Goal: Task Accomplishment & Management: Manage account settings

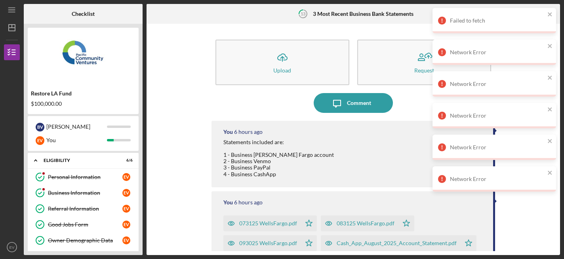
scroll to position [126, 0]
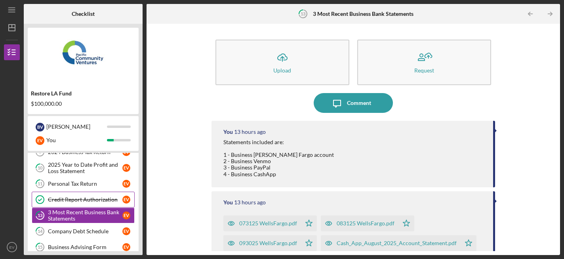
scroll to position [138, 0]
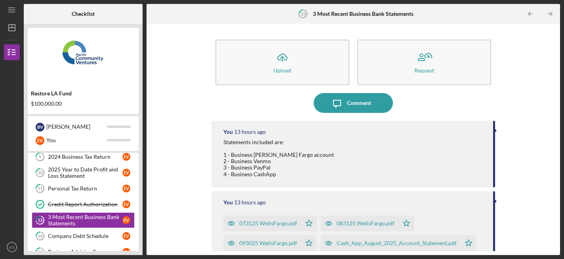
scroll to position [90, 0]
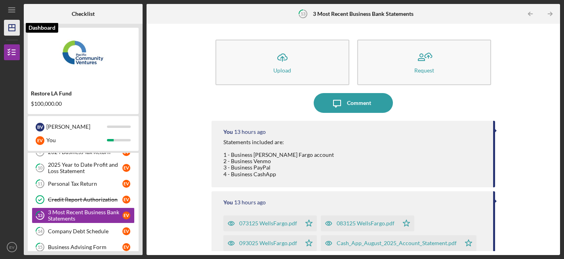
click at [14, 32] on icon "Icon/Dashboard" at bounding box center [12, 28] width 20 height 20
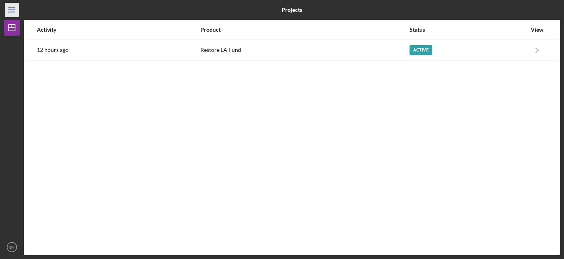
click at [12, 15] on icon "Icon/Menu" at bounding box center [12, 10] width 18 height 18
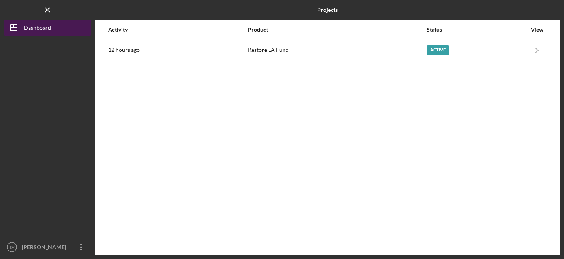
click at [16, 25] on polygon "button" at bounding box center [14, 28] width 6 height 6
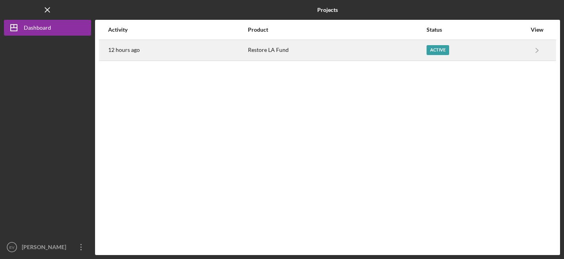
click at [433, 54] on div "Active" at bounding box center [438, 50] width 23 height 10
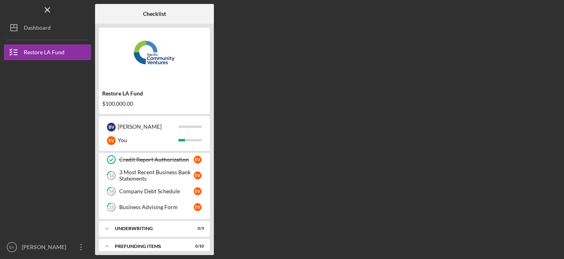
scroll to position [138, 0]
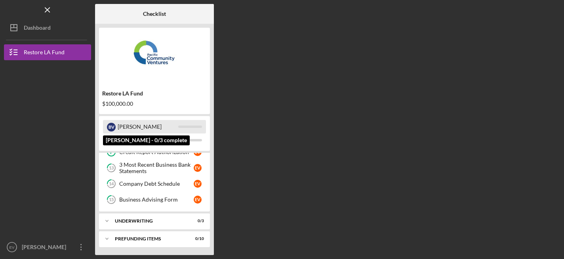
click at [166, 125] on div "[PERSON_NAME]" at bounding box center [148, 126] width 61 height 13
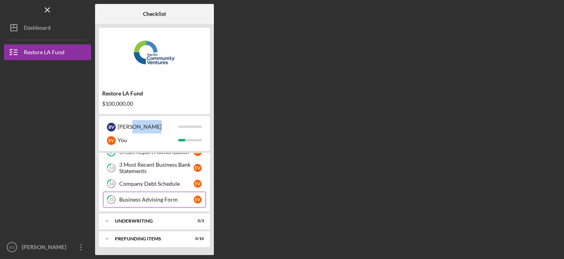
scroll to position [0, 0]
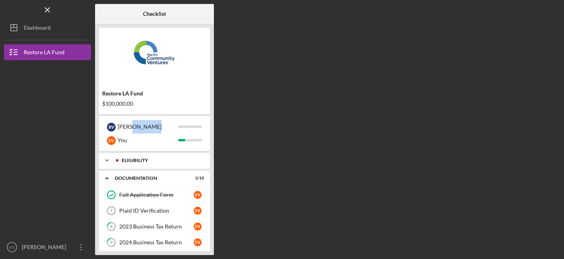
click at [170, 158] on div "Eligibility" at bounding box center [159, 160] width 89 height 5
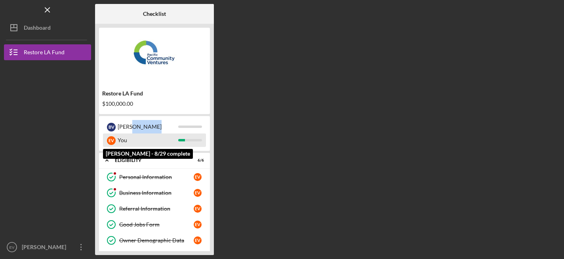
click at [163, 142] on div "You" at bounding box center [148, 140] width 61 height 13
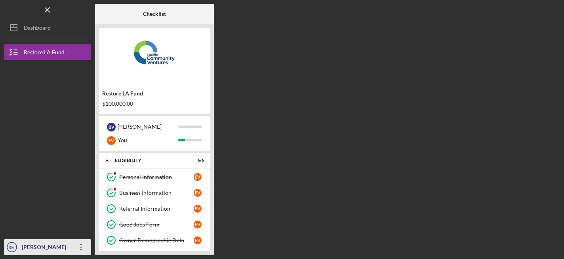
click at [80, 247] on icon "Icon/Overflow" at bounding box center [81, 247] width 20 height 20
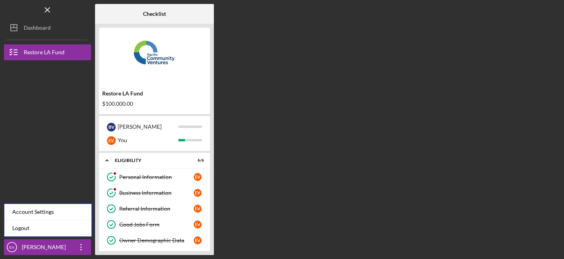
click at [65, 153] on div at bounding box center [47, 195] width 87 height 90
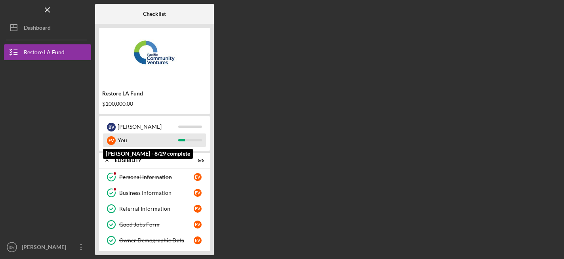
click at [138, 139] on div "You" at bounding box center [148, 140] width 61 height 13
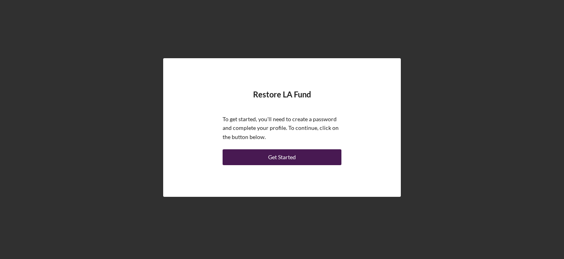
click at [306, 160] on button "Get Started" at bounding box center [282, 157] width 119 height 16
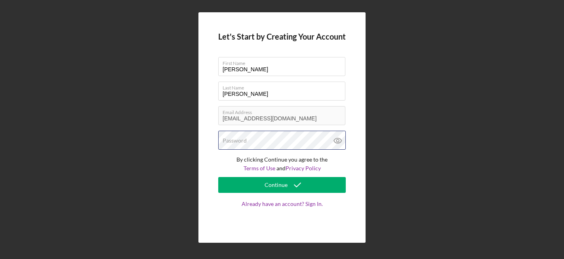
click at [271, 141] on div "Password" at bounding box center [282, 141] width 128 height 20
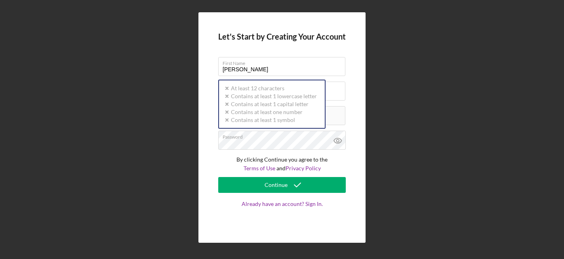
click at [366, 73] on div "Let's Start by Creating Your Account First Name [PERSON_NAME] Last Name [PERSON…" at bounding box center [282, 127] width 167 height 231
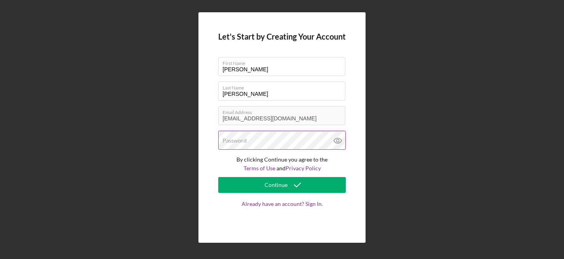
click at [241, 142] on label "Password" at bounding box center [235, 141] width 24 height 6
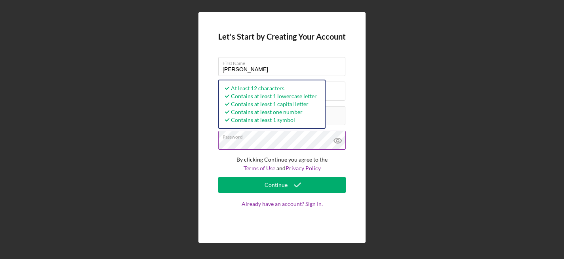
click at [338, 141] on icon at bounding box center [338, 141] width 20 height 20
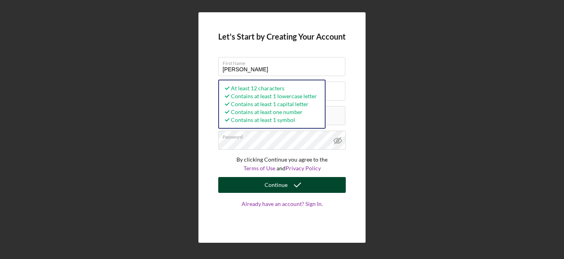
click at [240, 182] on button "Continue" at bounding box center [282, 185] width 128 height 16
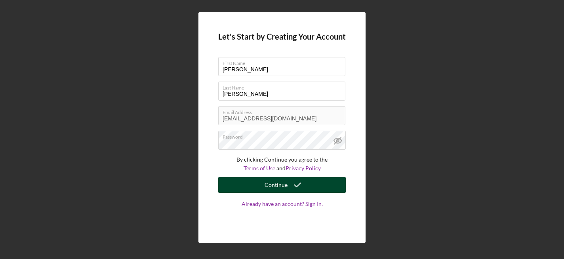
click at [297, 182] on icon "submit" at bounding box center [298, 185] width 20 height 20
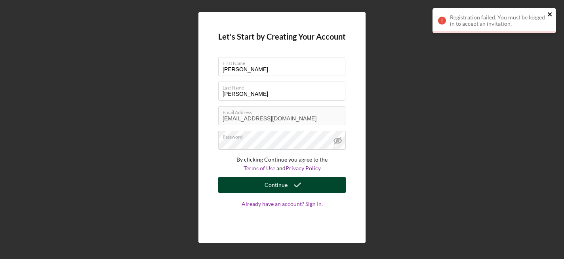
click at [551, 14] on icon "close" at bounding box center [551, 14] width 6 height 6
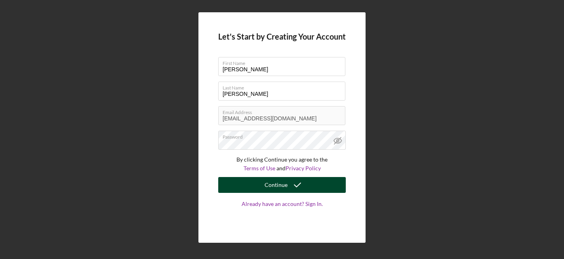
click at [291, 186] on icon "submit" at bounding box center [298, 185] width 20 height 20
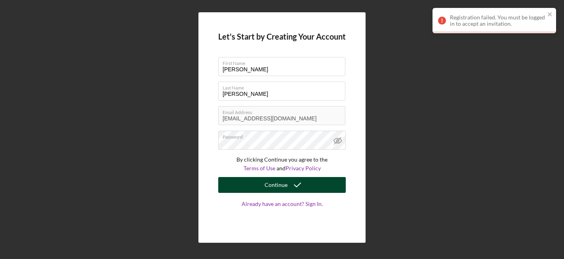
click at [409, 110] on div "Let's Start by Creating Your Account First Name Bruce Last Name Vanderveer Emai…" at bounding box center [282, 127] width 557 height 255
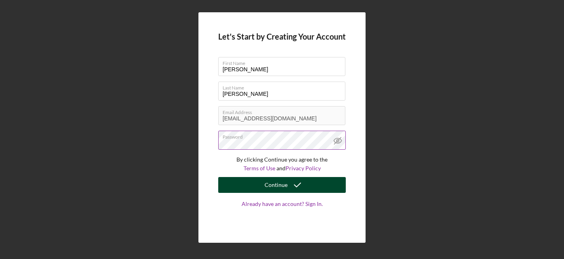
click at [340, 145] on icon at bounding box center [338, 141] width 20 height 20
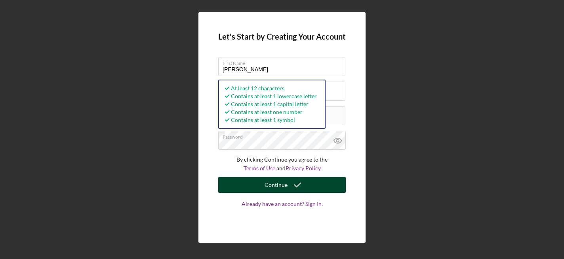
click at [404, 142] on div "Let's Start by Creating Your Account First Name Bruce Last Name Vanderveer Emai…" at bounding box center [282, 127] width 557 height 255
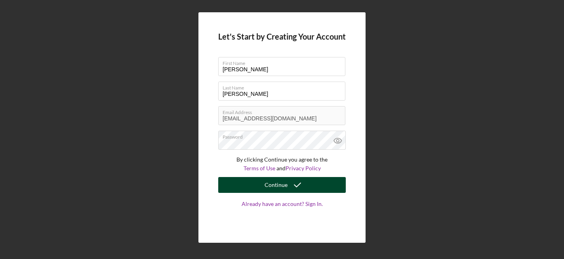
click at [314, 181] on button "Continue" at bounding box center [282, 185] width 128 height 16
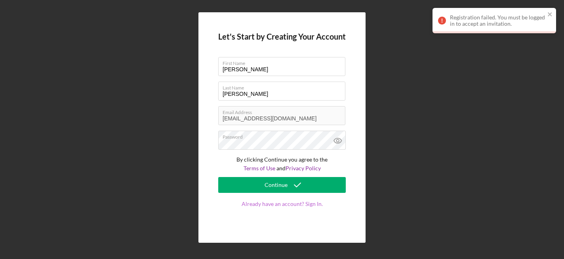
click at [317, 207] on link "Already have an account? Sign In." at bounding box center [282, 212] width 128 height 22
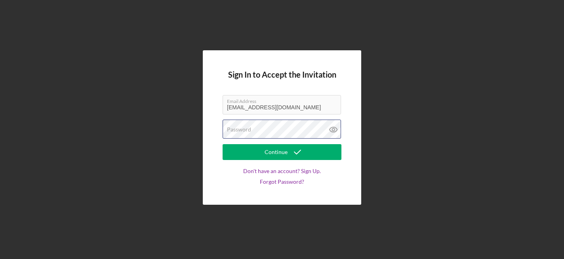
click at [298, 131] on div "Password" at bounding box center [282, 130] width 119 height 20
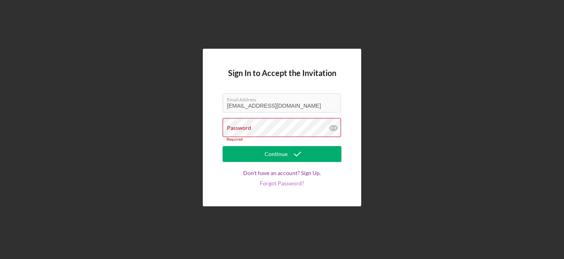
click at [283, 186] on link "Forgot Password?" at bounding box center [282, 183] width 44 height 6
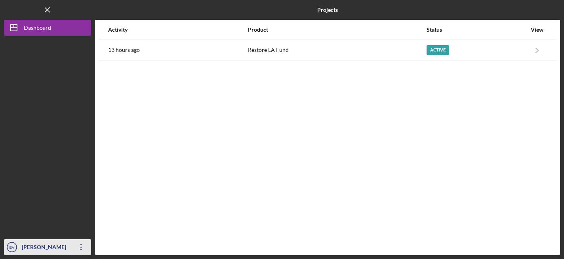
click at [82, 246] on icon "Icon/Overflow" at bounding box center [81, 247] width 20 height 20
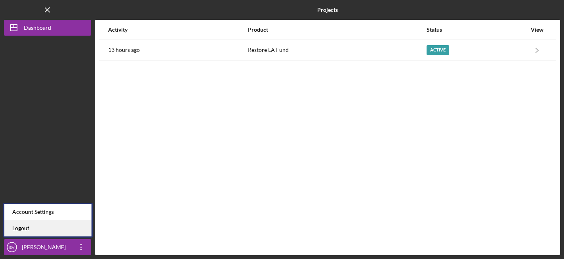
click at [69, 229] on link "Logout" at bounding box center [47, 228] width 87 height 16
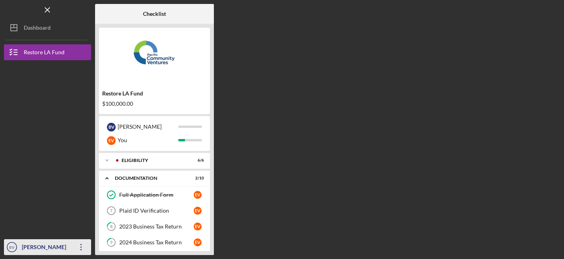
click at [81, 251] on icon "Icon/Overflow" at bounding box center [81, 247] width 20 height 20
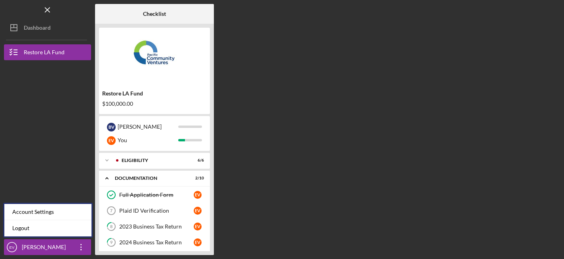
click at [66, 153] on div at bounding box center [47, 195] width 87 height 90
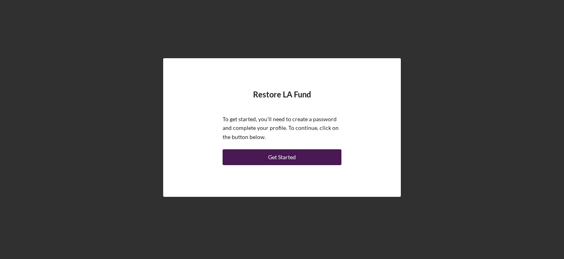
click at [282, 162] on div "Get Started" at bounding box center [282, 157] width 28 height 16
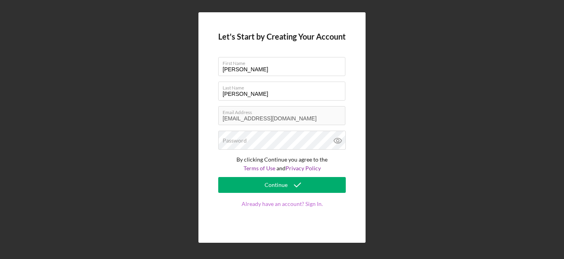
click at [271, 207] on link "Already have an account? Sign In." at bounding box center [282, 212] width 128 height 22
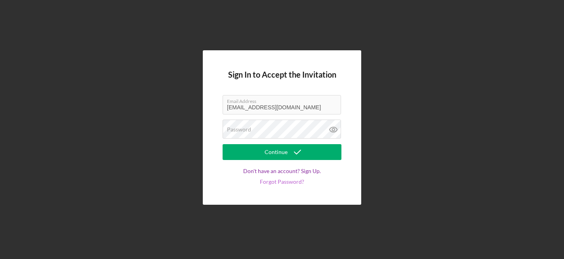
click at [287, 182] on link "Forgot Password?" at bounding box center [282, 182] width 44 height 6
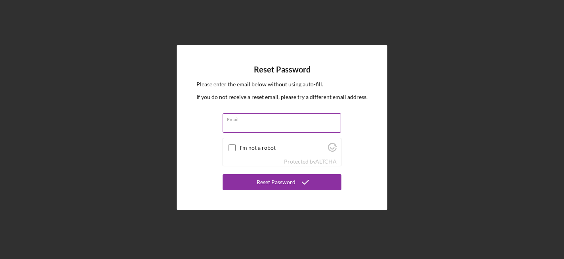
click at [252, 126] on input "Email" at bounding box center [282, 122] width 119 height 19
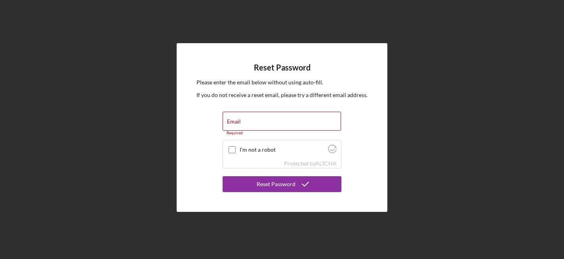
click at [247, 88] on div "Please enter the email below without using auto-fill. If you do not receive a r…" at bounding box center [282, 95] width 171 height 34
click at [246, 125] on input "Email" at bounding box center [282, 121] width 119 height 19
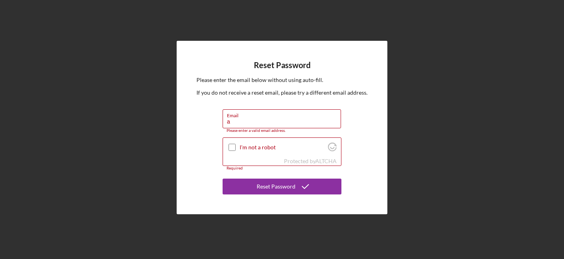
type input "[EMAIL_ADDRESS][DOMAIN_NAME]"
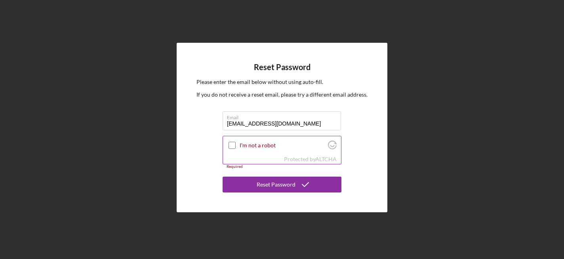
click at [231, 146] on input "I'm not a robot" at bounding box center [232, 145] width 7 height 7
checkbox input "true"
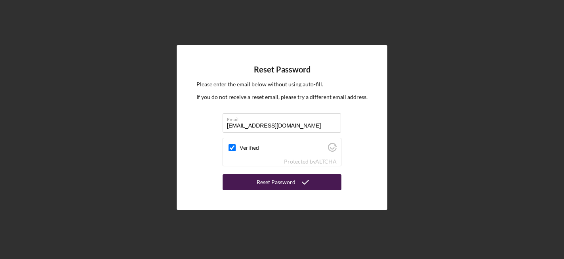
click at [306, 184] on icon "submit" at bounding box center [306, 182] width 20 height 20
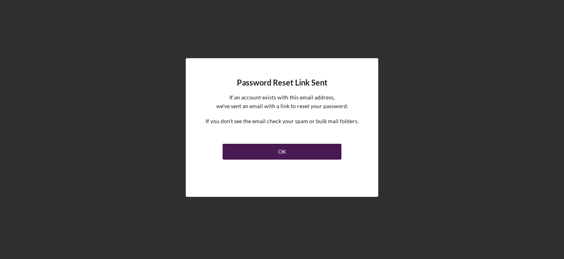
click at [306, 154] on button "OK" at bounding box center [282, 152] width 119 height 16
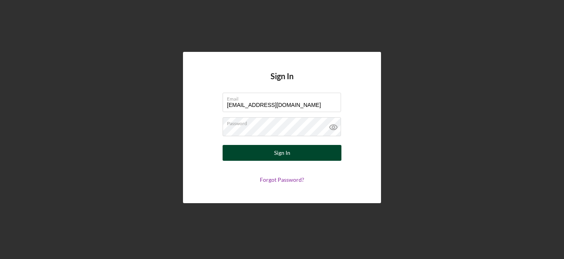
click at [284, 152] on div "Sign In" at bounding box center [282, 153] width 16 height 16
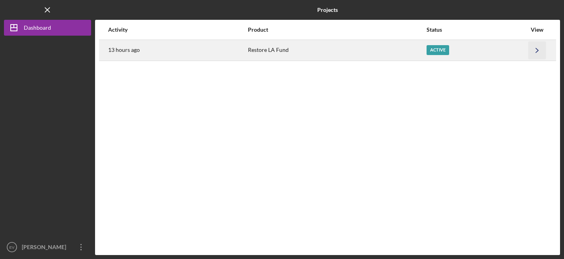
click at [534, 49] on icon "Icon/Navigate" at bounding box center [538, 50] width 18 height 18
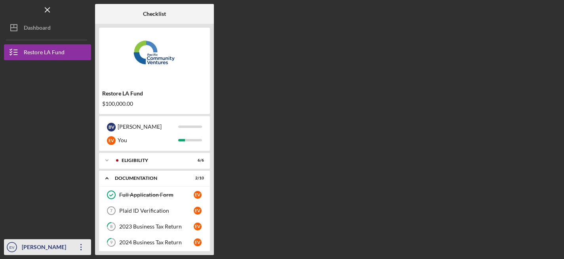
click at [80, 248] on icon "Icon/Overflow" at bounding box center [81, 247] width 20 height 20
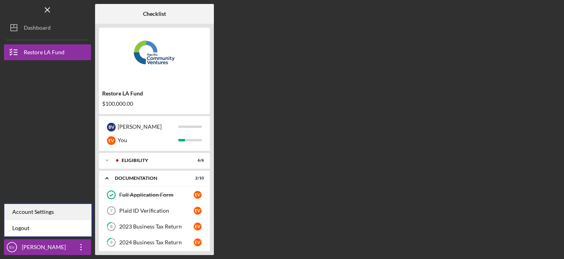
click at [74, 214] on div "Account Settings" at bounding box center [47, 212] width 87 height 16
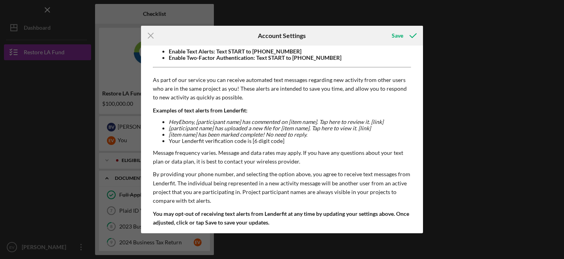
scroll to position [91, 0]
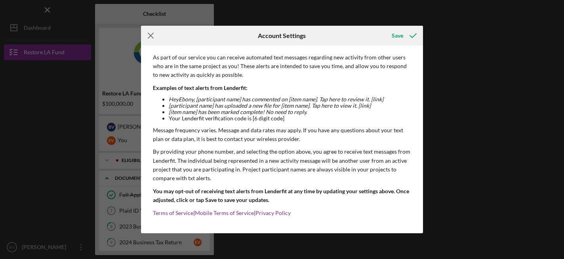
click at [150, 34] on icon "Icon/Menu Close" at bounding box center [151, 36] width 20 height 20
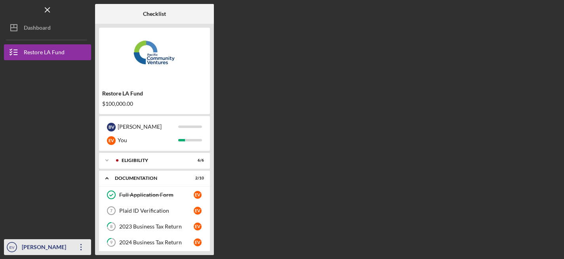
click at [43, 247] on div "[PERSON_NAME]" at bounding box center [46, 248] width 52 height 18
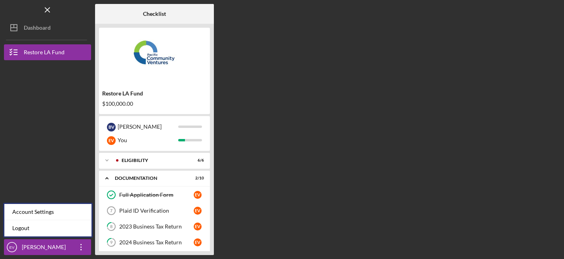
click at [52, 138] on div at bounding box center [47, 105] width 87 height 90
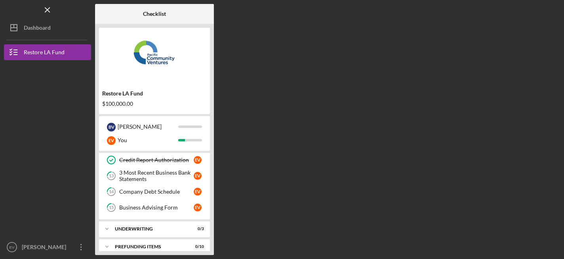
scroll to position [138, 0]
